Goal: Book appointment/travel/reservation

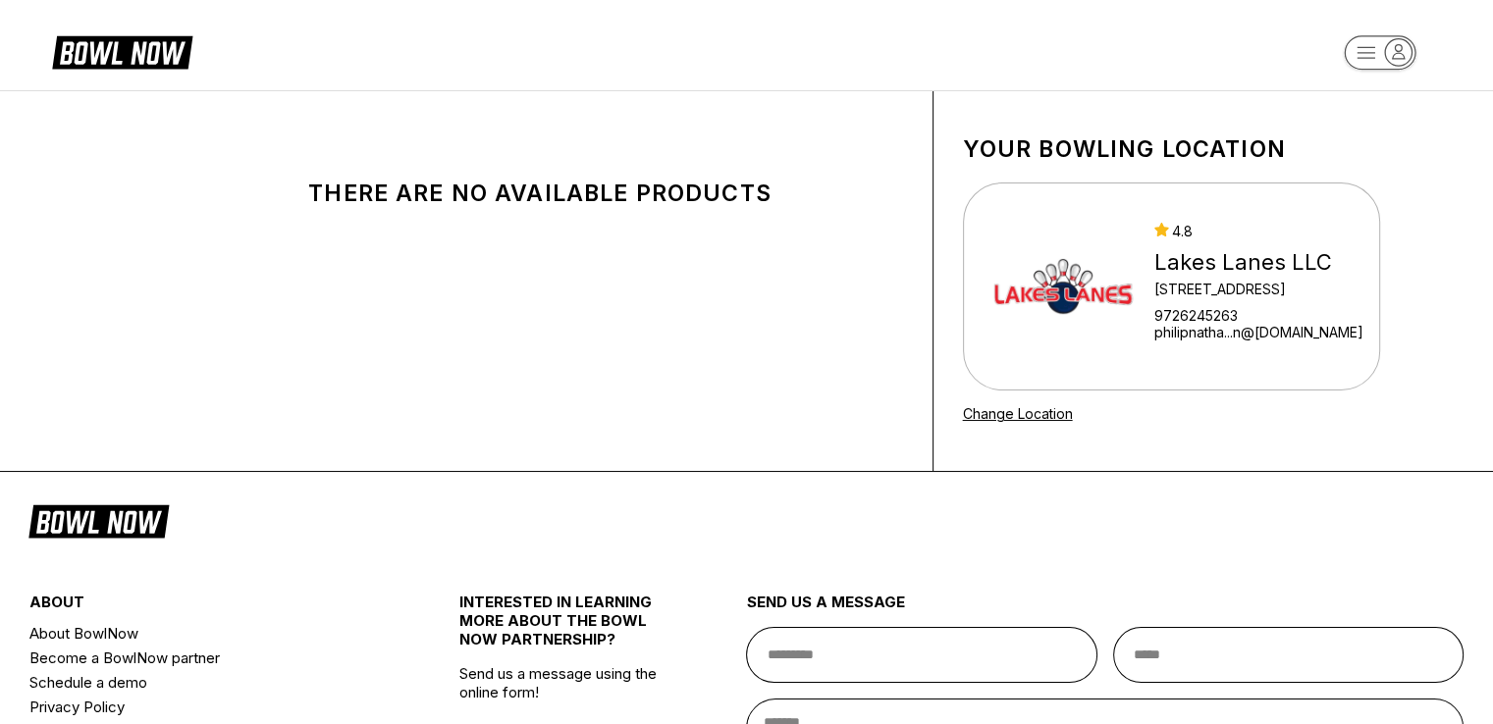
click at [1137, 254] on div "[GEOGRAPHIC_DATA] LLC [STREET_ADDRESS][GEOGRAPHIC_DATA]...n@[DOMAIN_NAME]" at bounding box center [1177, 286] width 374 height 147
click at [1372, 59] on rect "button" at bounding box center [1380, 52] width 72 height 34
click at [1111, 282] on img at bounding box center [1063, 286] width 147 height 147
click at [1070, 415] on link "Change Location" at bounding box center [1018, 413] width 110 height 17
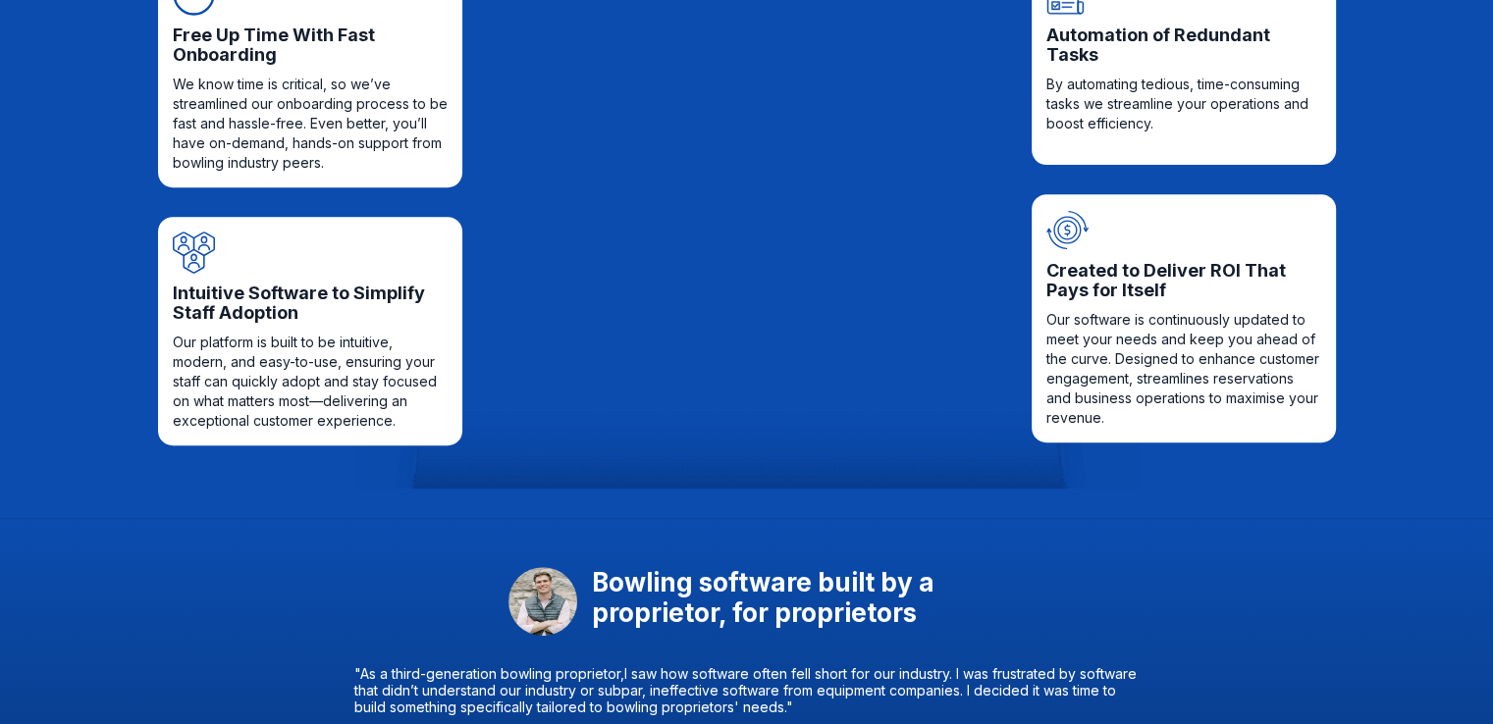
scroll to position [393, 0]
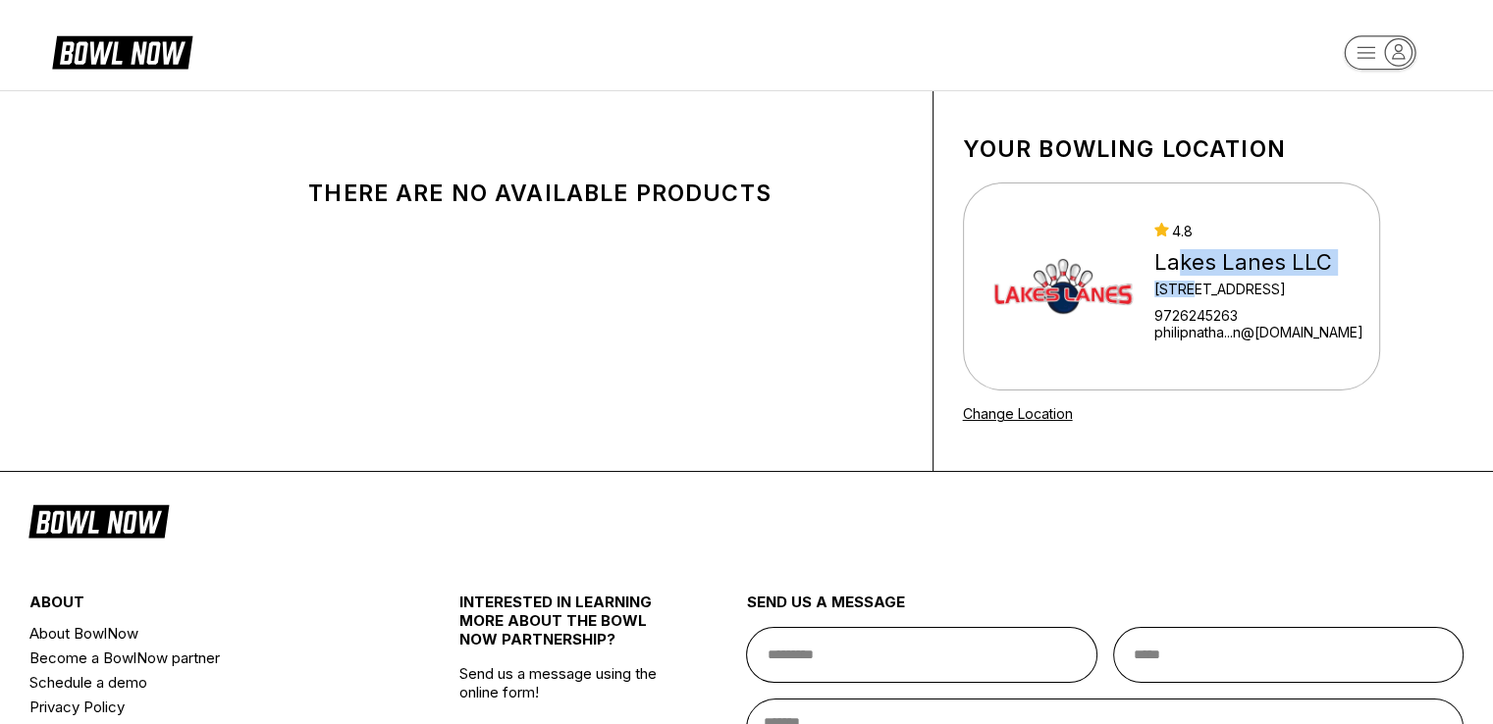
click at [1190, 279] on div "[GEOGRAPHIC_DATA] LLC [STREET_ADDRESS][GEOGRAPHIC_DATA]...n@[DOMAIN_NAME]" at bounding box center [1258, 287] width 209 height 128
click at [1204, 299] on div "[GEOGRAPHIC_DATA] LLC [STREET_ADDRESS][GEOGRAPHIC_DATA]...n@[DOMAIN_NAME]" at bounding box center [1258, 287] width 209 height 128
